Goal: Information Seeking & Learning: Learn about a topic

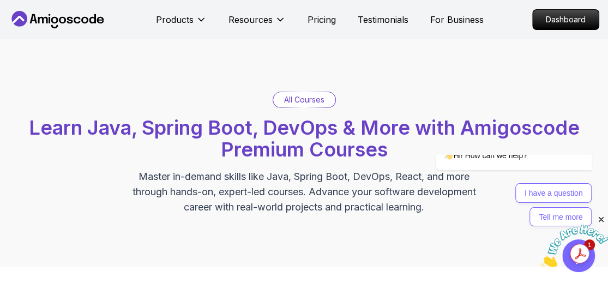
click at [573, 26] on p "Dashboard" at bounding box center [566, 19] width 63 height 19
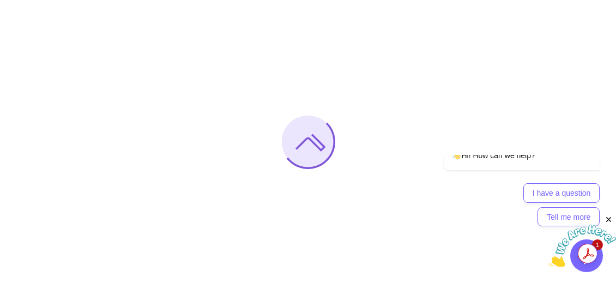
click at [608, 216] on icon "Close" at bounding box center [609, 220] width 10 height 10
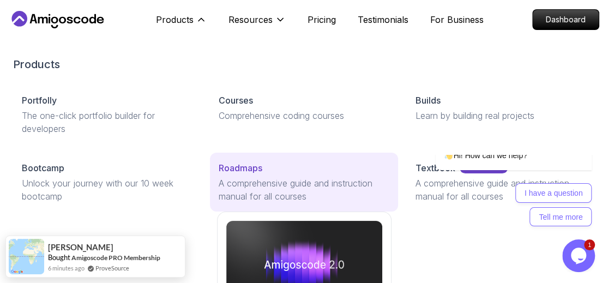
click at [245, 171] on p "Roadmaps" at bounding box center [241, 167] width 44 height 13
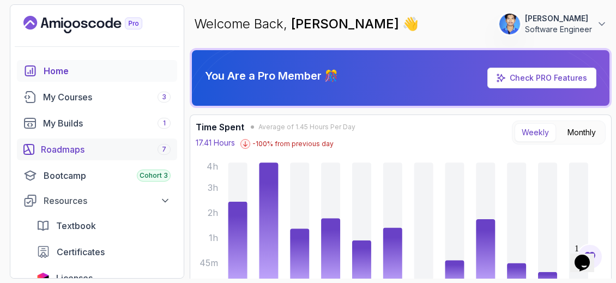
click at [104, 146] on div "Roadmaps 7" at bounding box center [106, 149] width 130 height 13
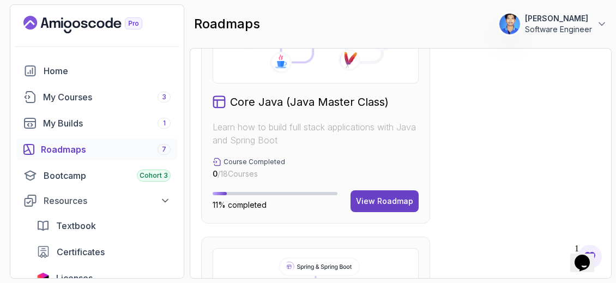
scroll to position [643, 0]
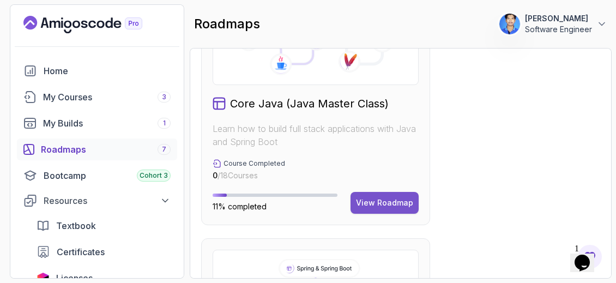
click at [391, 200] on div "View Roadmap" at bounding box center [384, 202] width 57 height 11
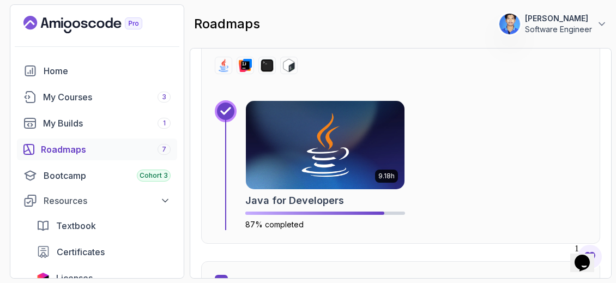
scroll to position [1296, 0]
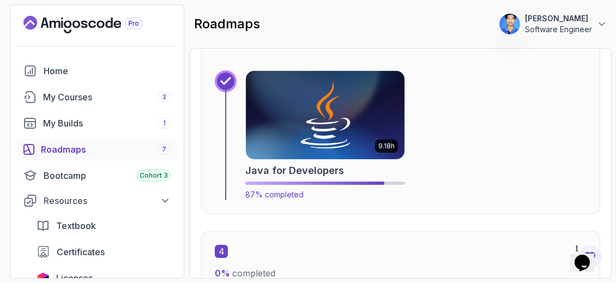
click at [376, 133] on img at bounding box center [325, 115] width 167 height 93
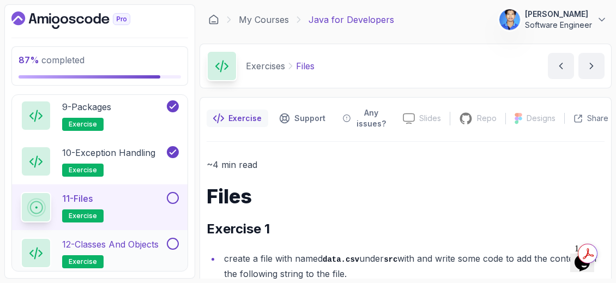
scroll to position [1006, 0]
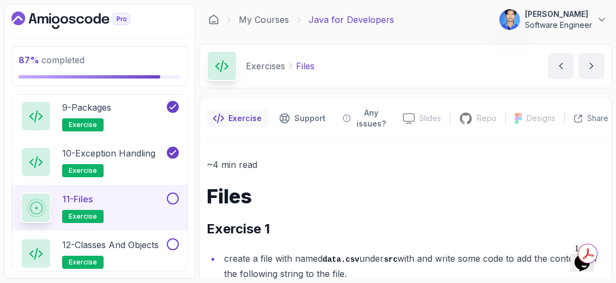
click at [111, 193] on div "11 - Files exercise" at bounding box center [93, 208] width 144 height 31
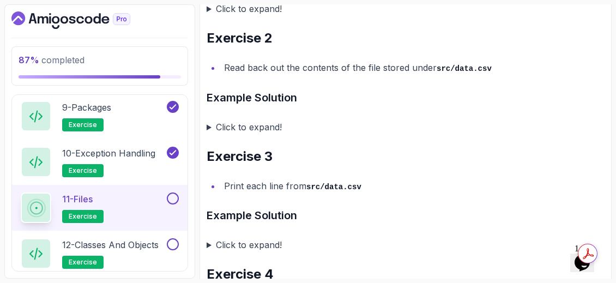
scroll to position [720, 0]
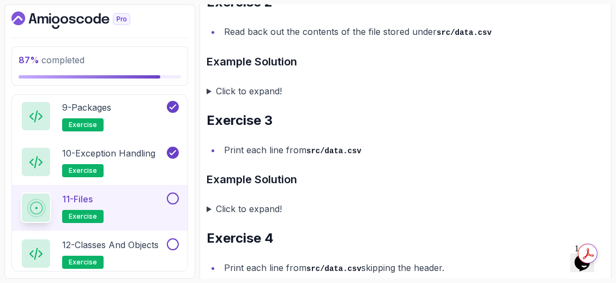
click at [213, 90] on summary "Click to expand!" at bounding box center [406, 90] width 398 height 15
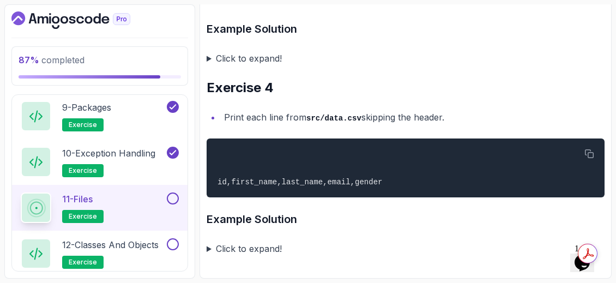
scroll to position [1372, 0]
click at [216, 254] on summary "Click to expand!" at bounding box center [406, 248] width 398 height 15
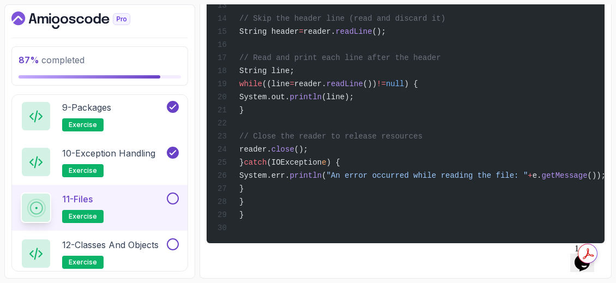
scroll to position [1855, 0]
click at [155, 244] on p "12 - Classes and Objects" at bounding box center [110, 244] width 97 height 13
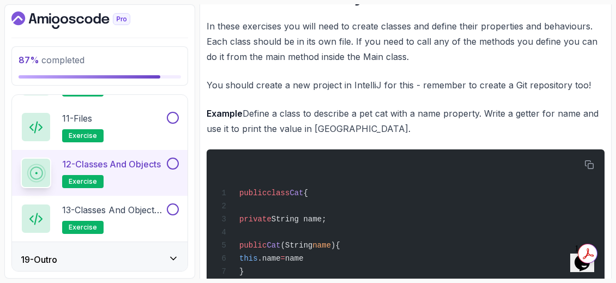
scroll to position [201, 0]
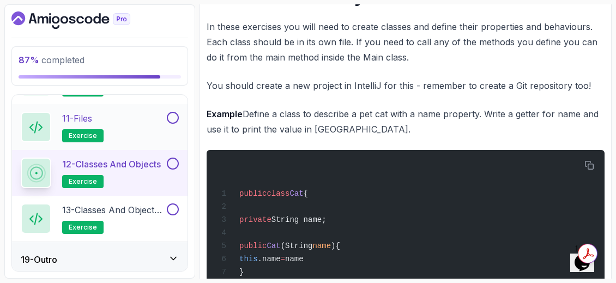
click at [98, 120] on h2 "11 - Files exercise" at bounding box center [82, 127] width 41 height 31
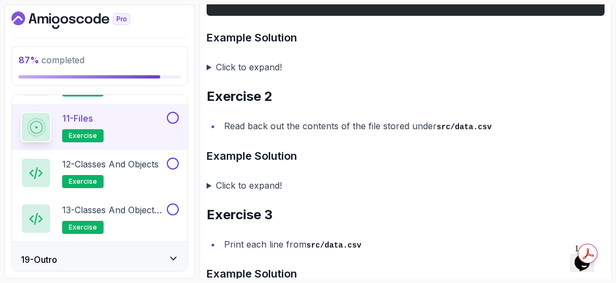
scroll to position [637, 0]
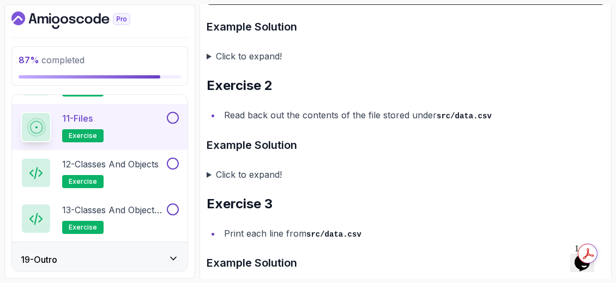
click at [213, 182] on summary "Click to expand!" at bounding box center [406, 174] width 398 height 15
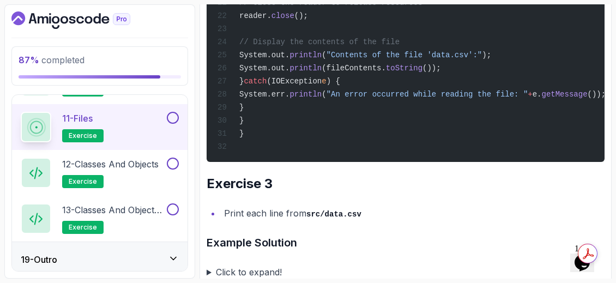
scroll to position [1264, 0]
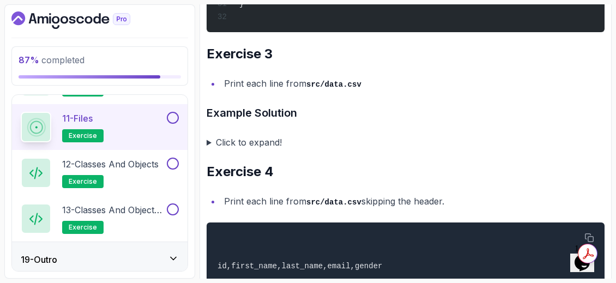
click at [212, 150] on summary "Click to expand!" at bounding box center [406, 142] width 398 height 15
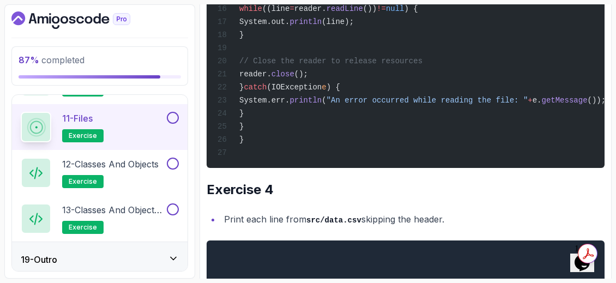
scroll to position [1660, 0]
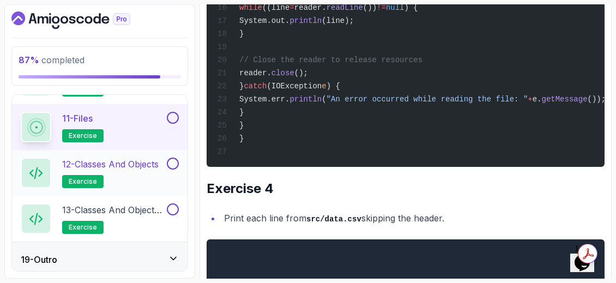
click at [140, 161] on p "12 - Classes and Objects" at bounding box center [110, 164] width 97 height 13
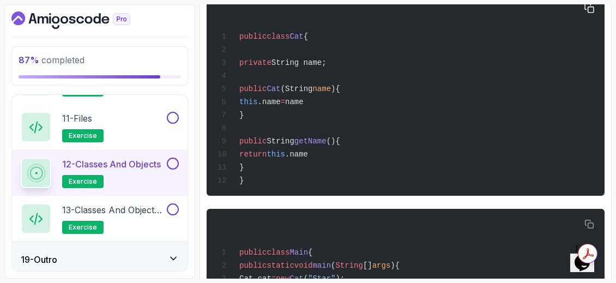
scroll to position [358, 0]
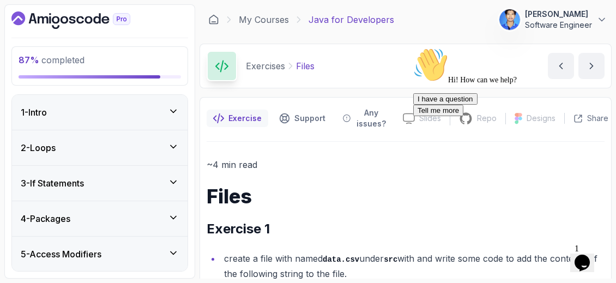
click at [413, 47] on icon "Chat attention grabber" at bounding box center [413, 47] width 0 height 0
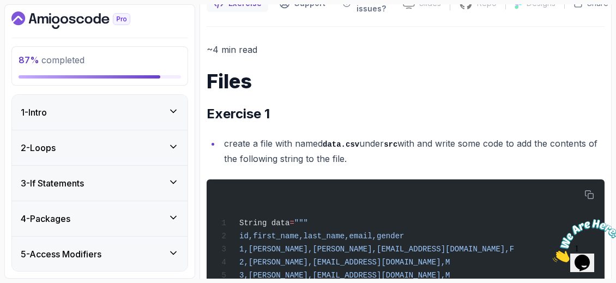
scroll to position [139, 0]
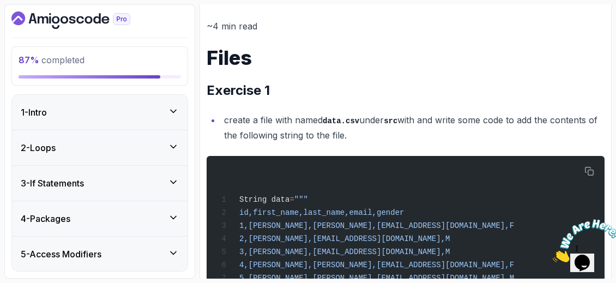
click at [553, 255] on icon "Close" at bounding box center [553, 259] width 0 height 9
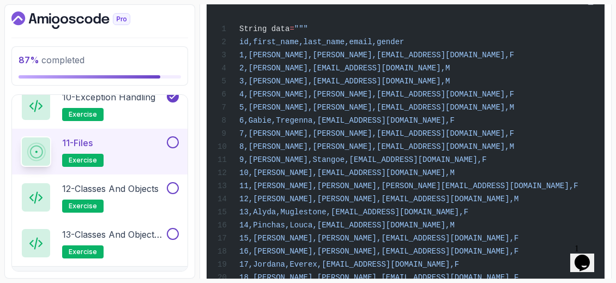
scroll to position [1087, 0]
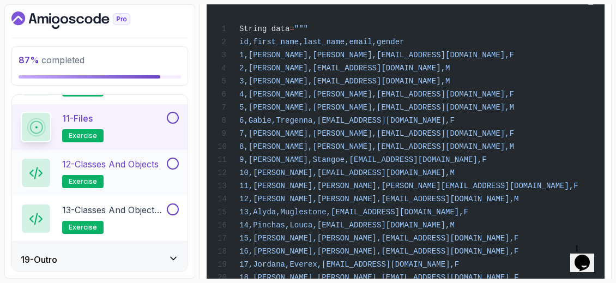
click at [137, 158] on p "12 - Classes and Objects" at bounding box center [110, 164] width 97 height 13
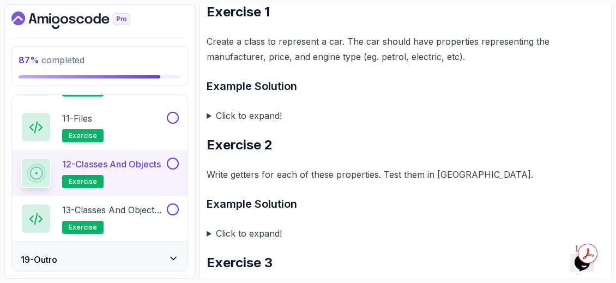
scroll to position [715, 0]
click at [209, 119] on summary "Click to expand!" at bounding box center [406, 114] width 398 height 15
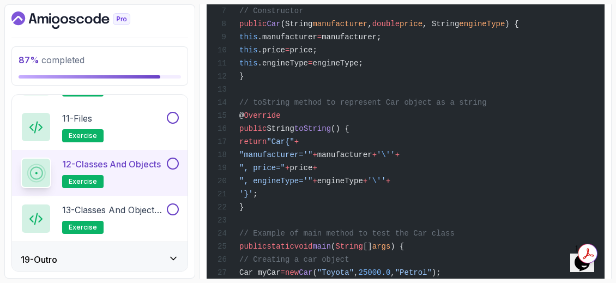
scroll to position [975, 0]
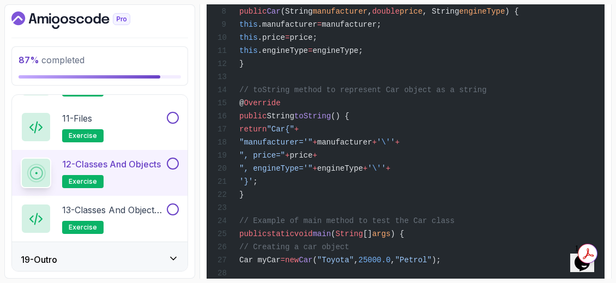
click at [348, 184] on div "public class Car { // Properties private String manufacturer; private double pr…" at bounding box center [405, 115] width 381 height 465
drag, startPoint x: 328, startPoint y: 221, endPoint x: 299, endPoint y: 215, distance: 30.0
click at [299, 215] on div "public class Car { // Properties private String manufacturer; private double pr…" at bounding box center [405, 115] width 381 height 465
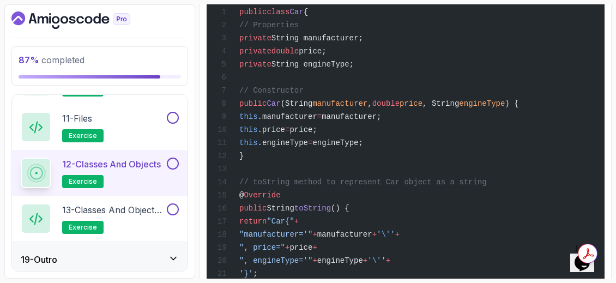
scroll to position [866, 0]
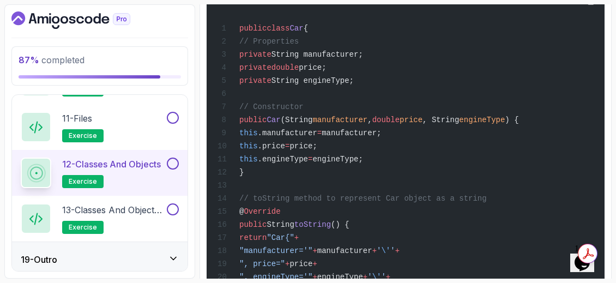
click at [363, 164] on span "engineType;" at bounding box center [338, 159] width 50 height 9
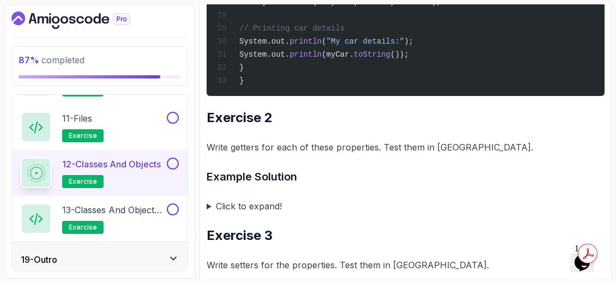
scroll to position [1244, 0]
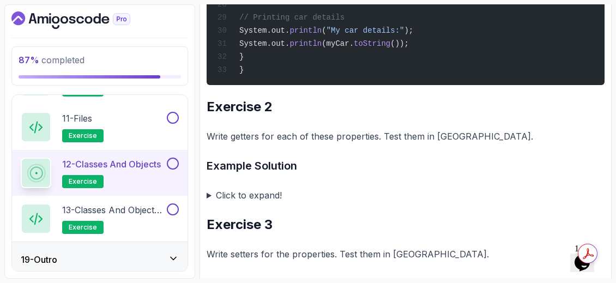
click at [210, 203] on summary "Click to expand!" at bounding box center [406, 195] width 398 height 15
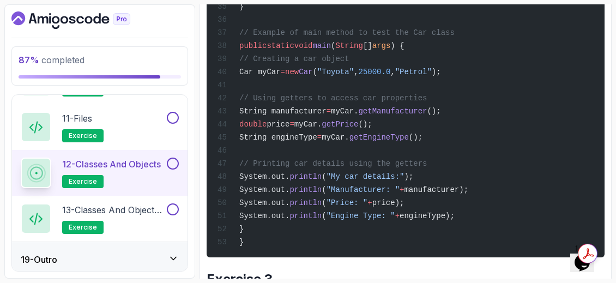
scroll to position [1943, 0]
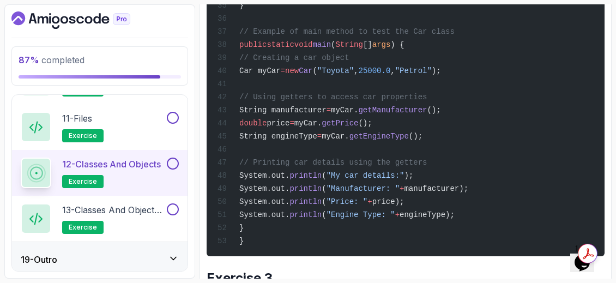
drag, startPoint x: 304, startPoint y: 247, endPoint x: 304, endPoint y: 193, distance: 54.0
click at [432, 75] on span ""Petrol"" at bounding box center [413, 71] width 37 height 9
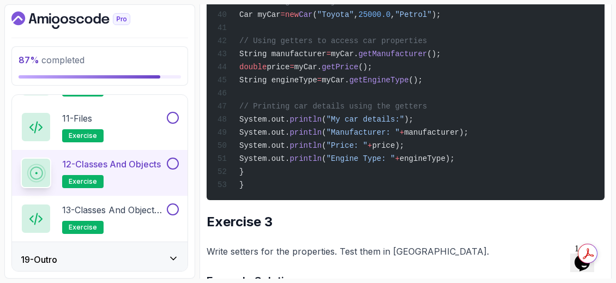
scroll to position [2001, 0]
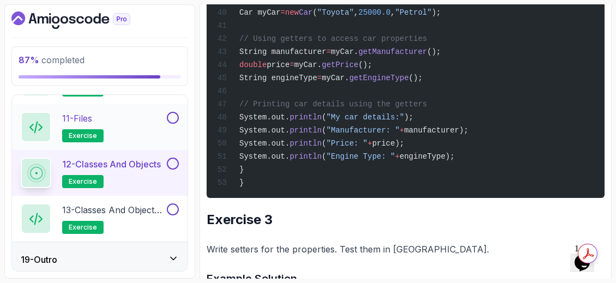
click at [174, 119] on button "11 - Files exercise" at bounding box center [100, 127] width 158 height 31
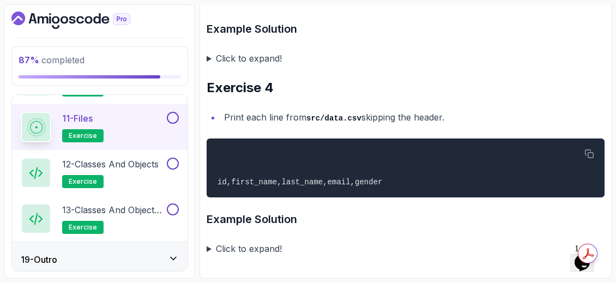
scroll to position [875, 0]
click at [176, 115] on button at bounding box center [173, 118] width 12 height 12
click at [217, 249] on summary "Click to expand!" at bounding box center [406, 248] width 398 height 15
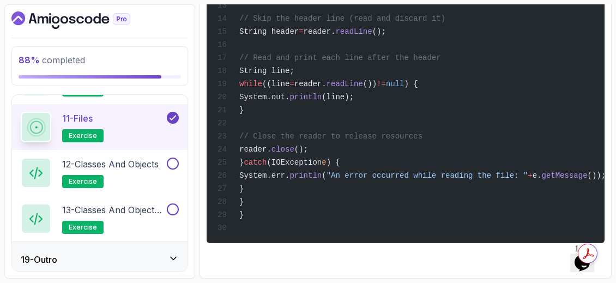
scroll to position [1358, 0]
click at [127, 158] on p "12 - Classes and Objects" at bounding box center [110, 164] width 97 height 13
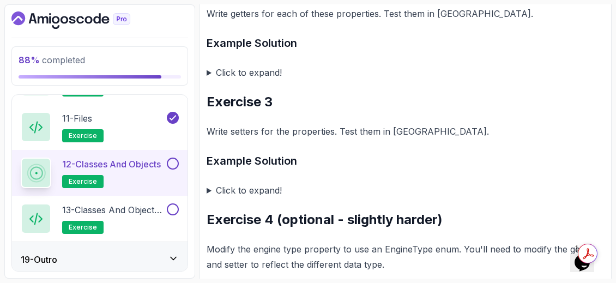
scroll to position [881, 0]
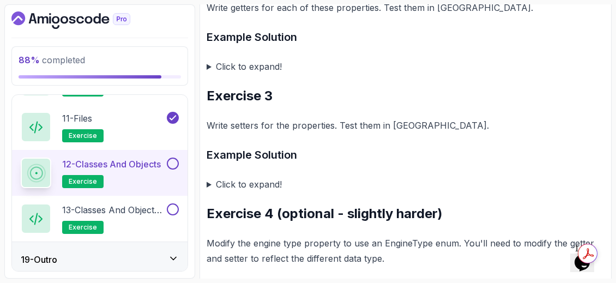
click at [208, 186] on summary "Click to expand!" at bounding box center [406, 184] width 398 height 15
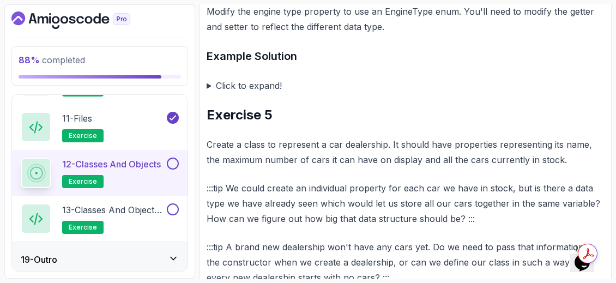
scroll to position [2010, 0]
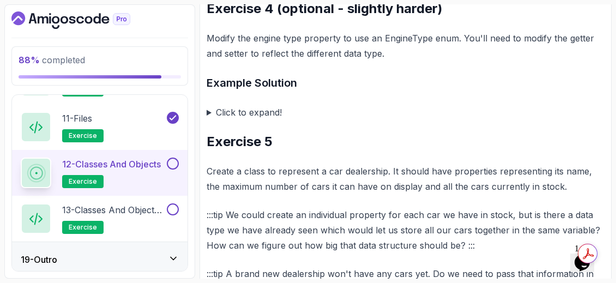
click at [210, 120] on summary "Click to expand!" at bounding box center [406, 112] width 398 height 15
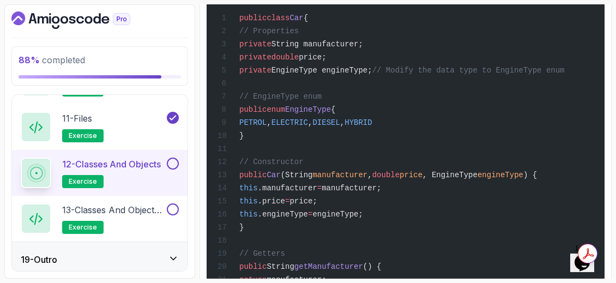
scroll to position [2182, 0]
